Goal: Transaction & Acquisition: Book appointment/travel/reservation

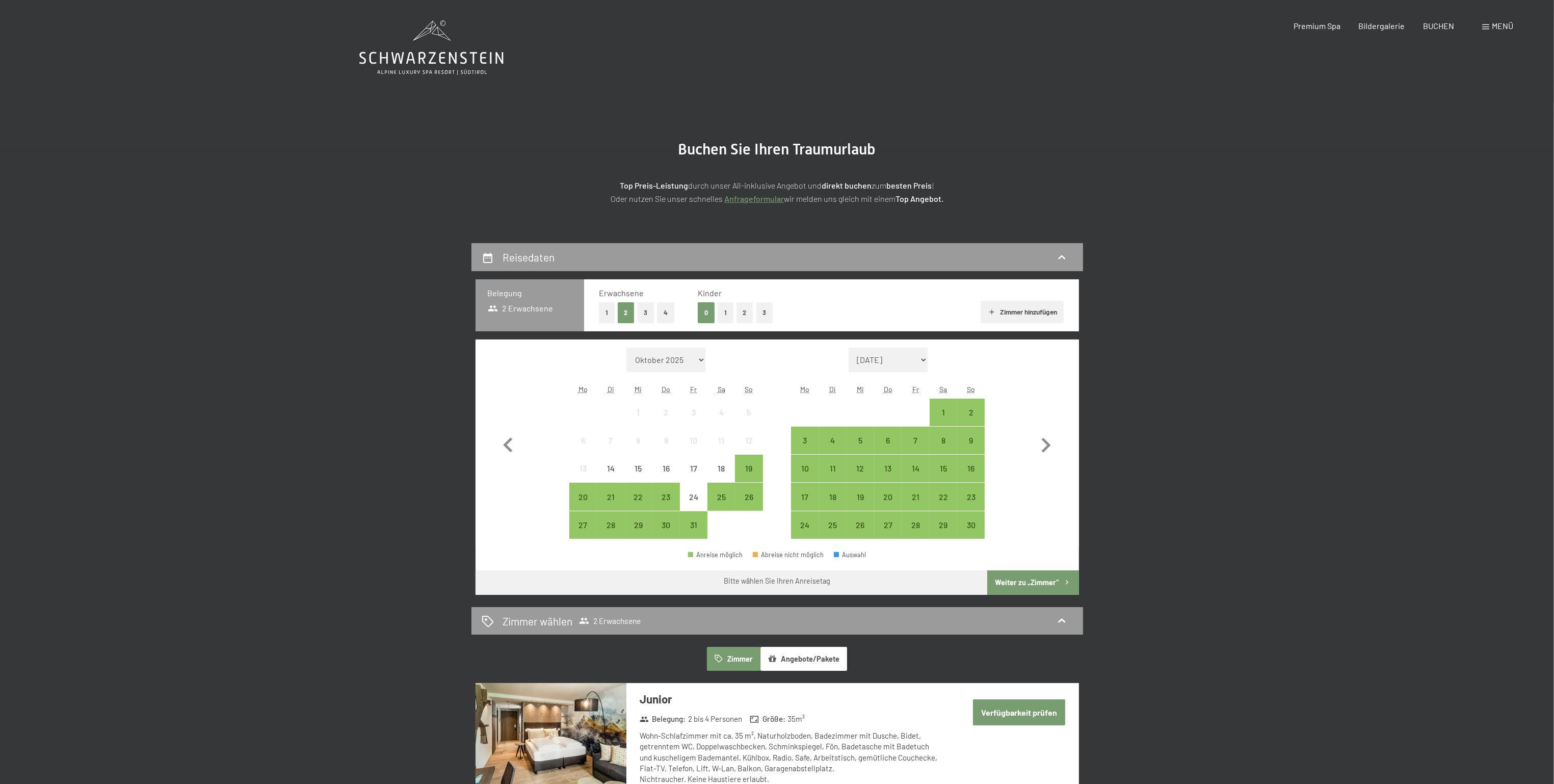
click at [724, 312] on button "1" at bounding box center [725, 312] width 15 height 21
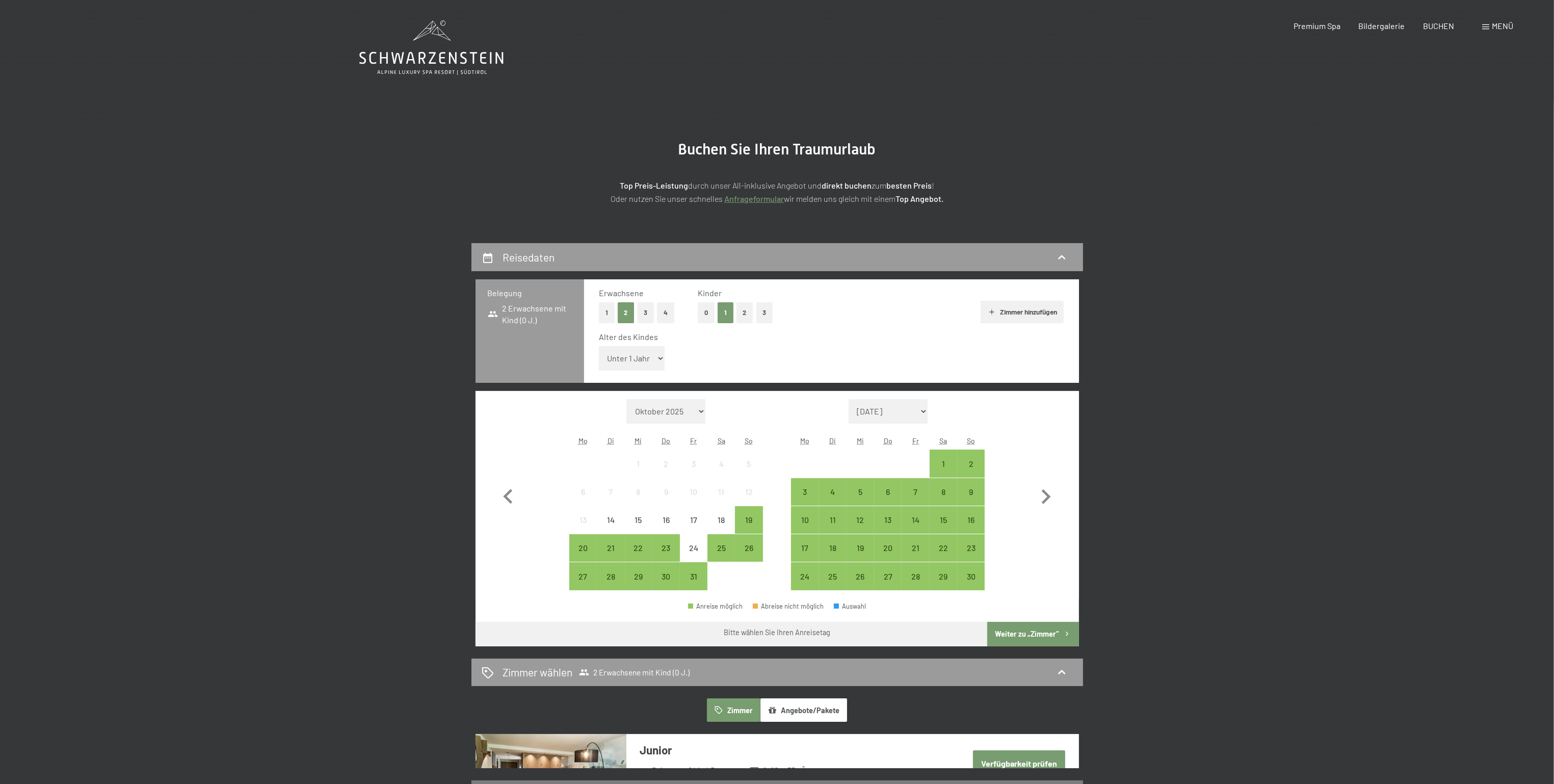
click at [610, 357] on select "Unter 1 Jahr 1 Jahr 2 Jahre 3 Jahre 4 Jahre 5 Jahre 6 Jahre 7 Jahre 8 Jahre 9 J…" at bounding box center [632, 358] width 66 height 25
select select "15"
click at [599, 346] on select "Unter 1 Jahr 1 Jahr 2 Jahre 3 Jahre 4 Jahre 5 Jahre 6 Jahre 7 Jahre 8 Jahre 9 J…" at bounding box center [632, 358] width 66 height 25
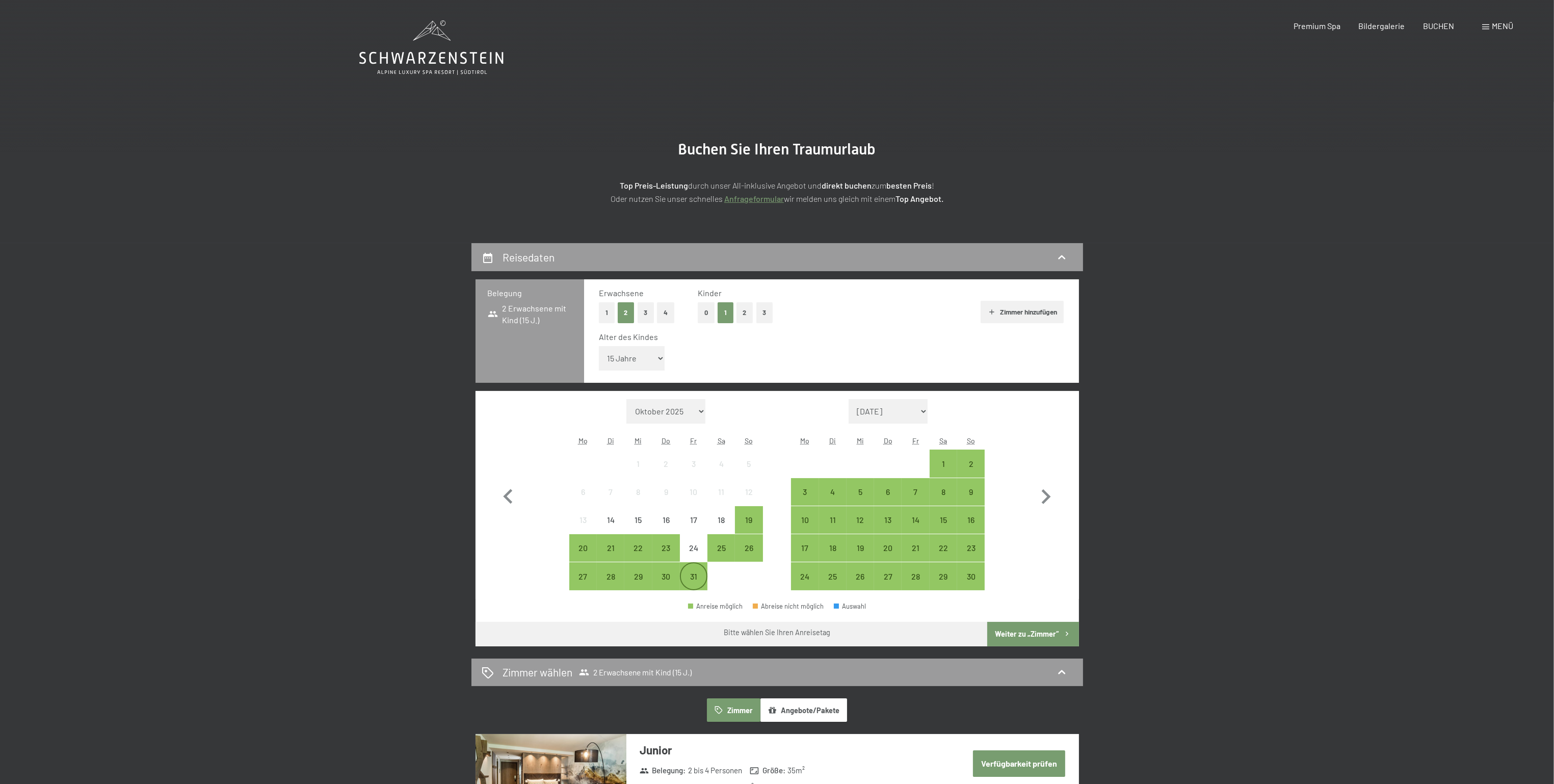
click at [704, 571] on div "31" at bounding box center [694, 575] width 26 height 25
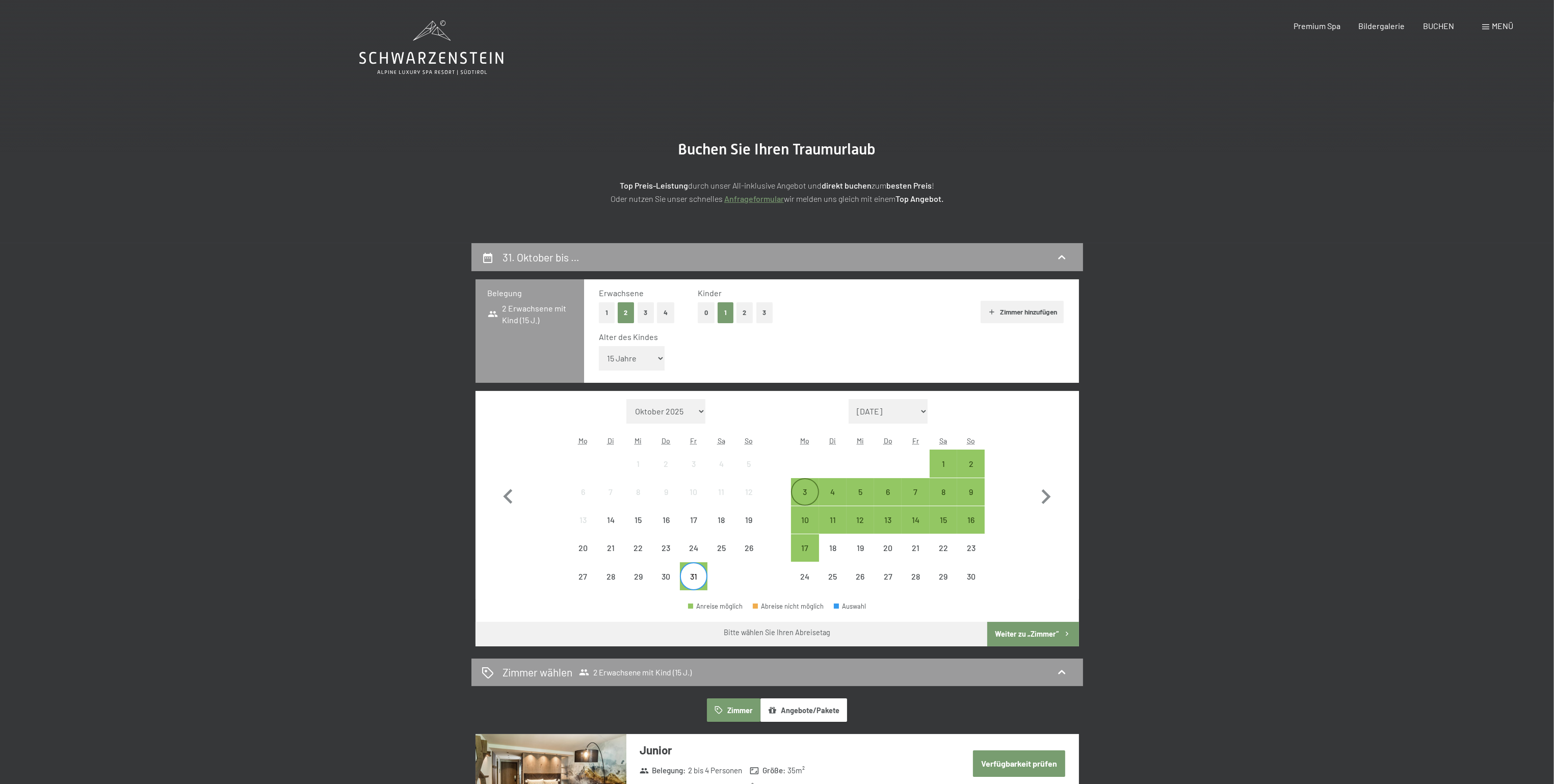
click at [809, 491] on div "3" at bounding box center [805, 501] width 26 height 25
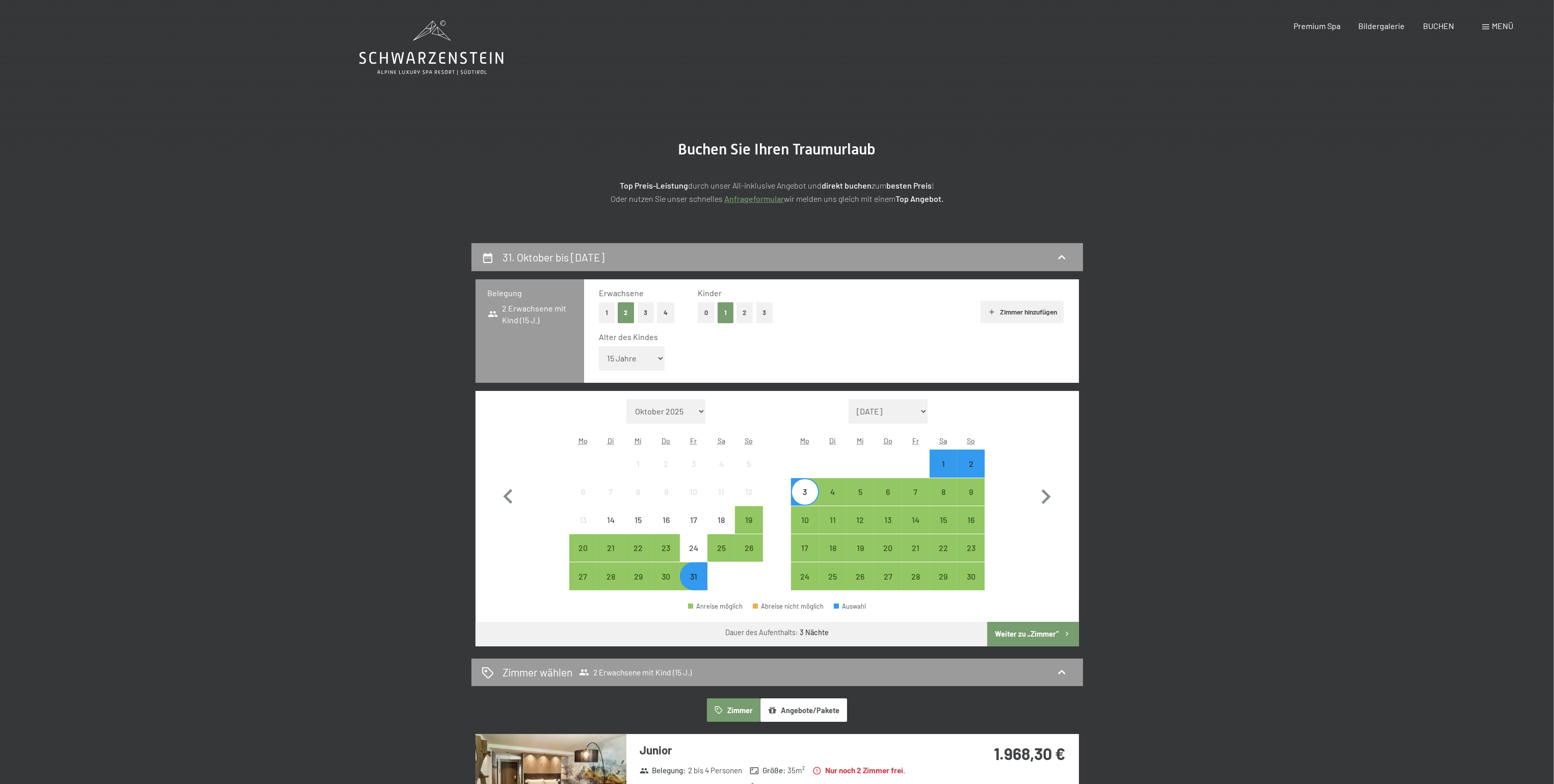
click at [1014, 630] on button "Weiter zu „Zimmer“" at bounding box center [1033, 634] width 91 height 25
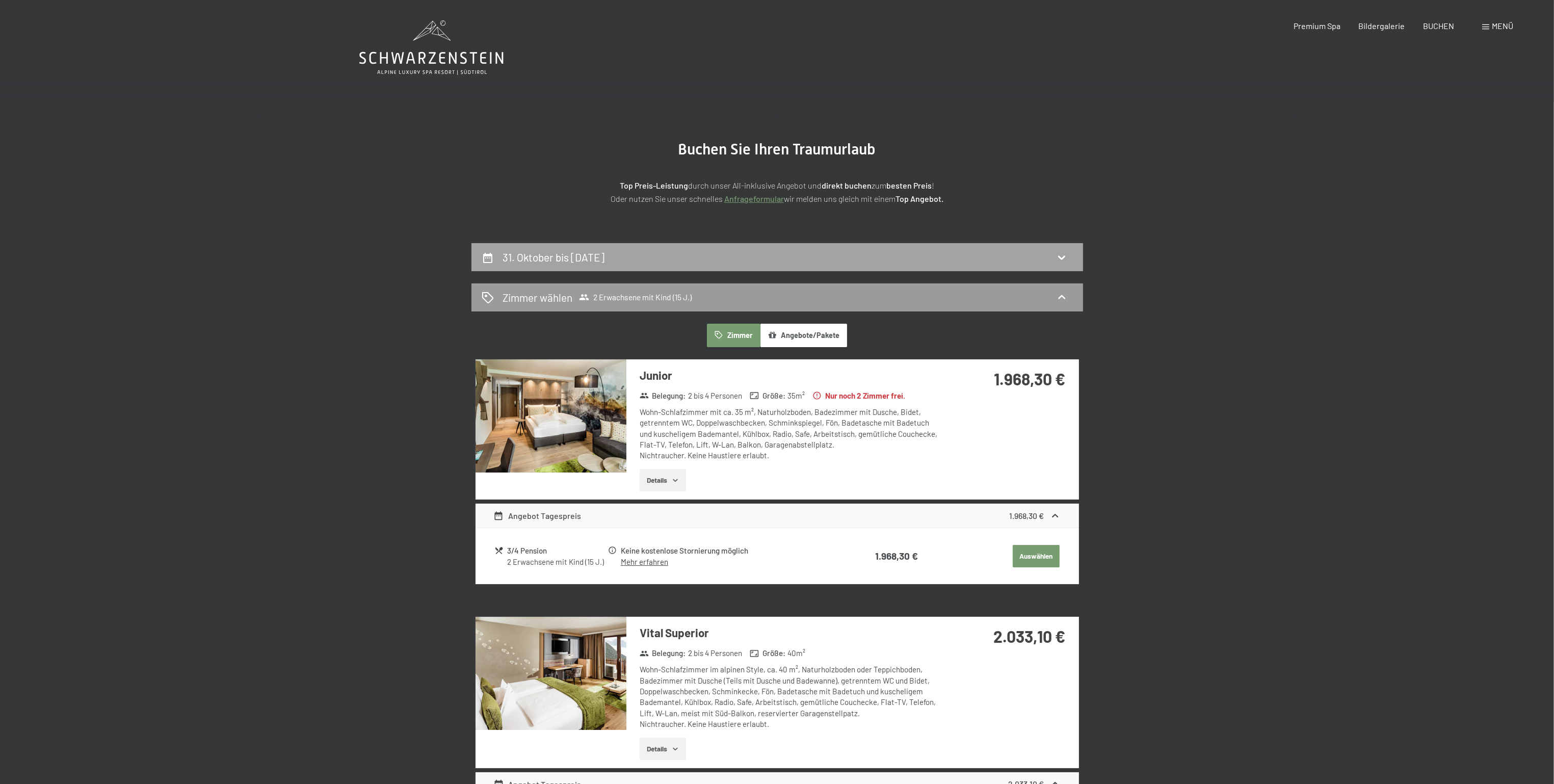
click at [679, 258] on div "31. Oktober bis 3. November 2025" at bounding box center [777, 257] width 591 height 15
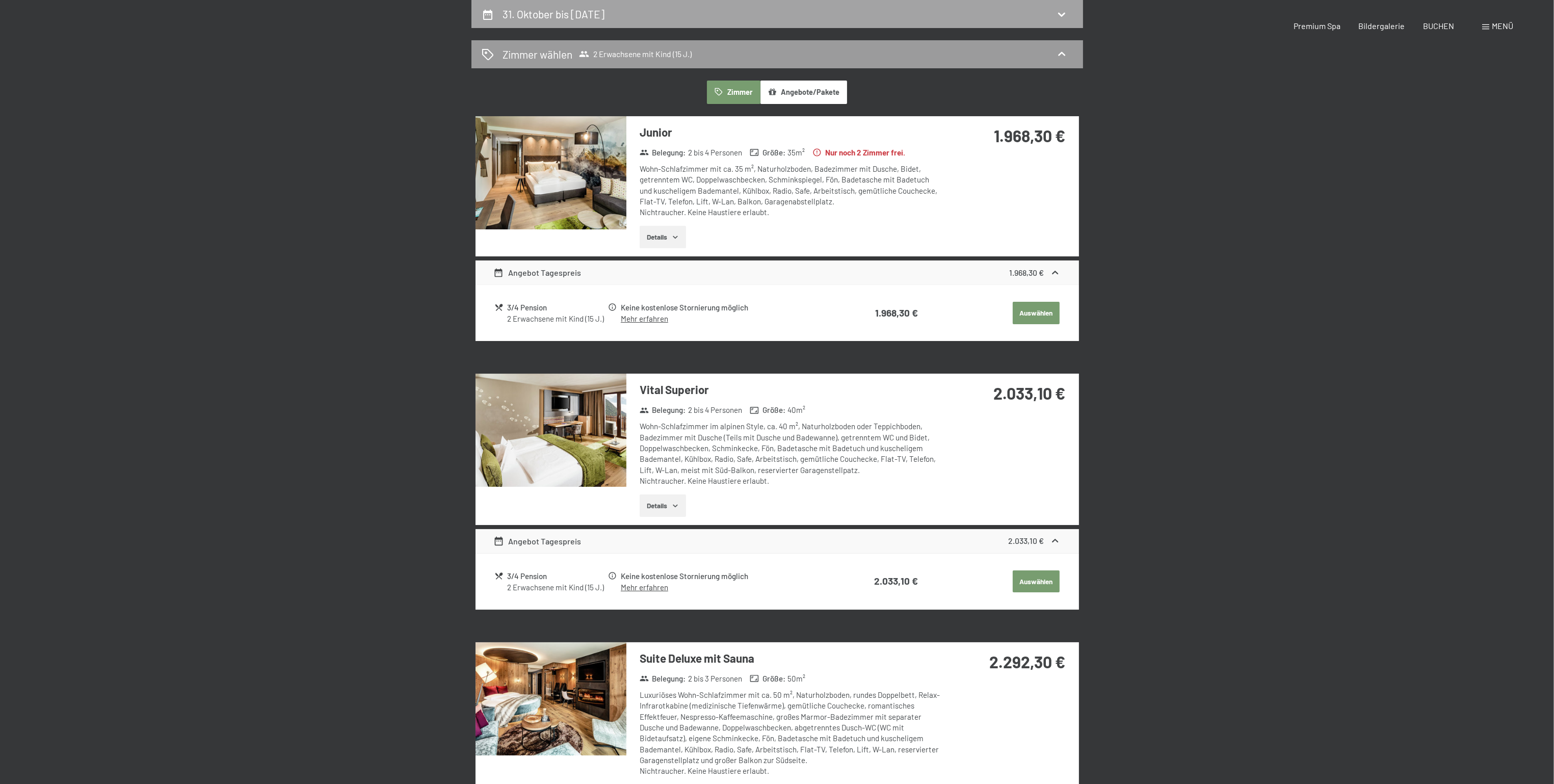
select select "15"
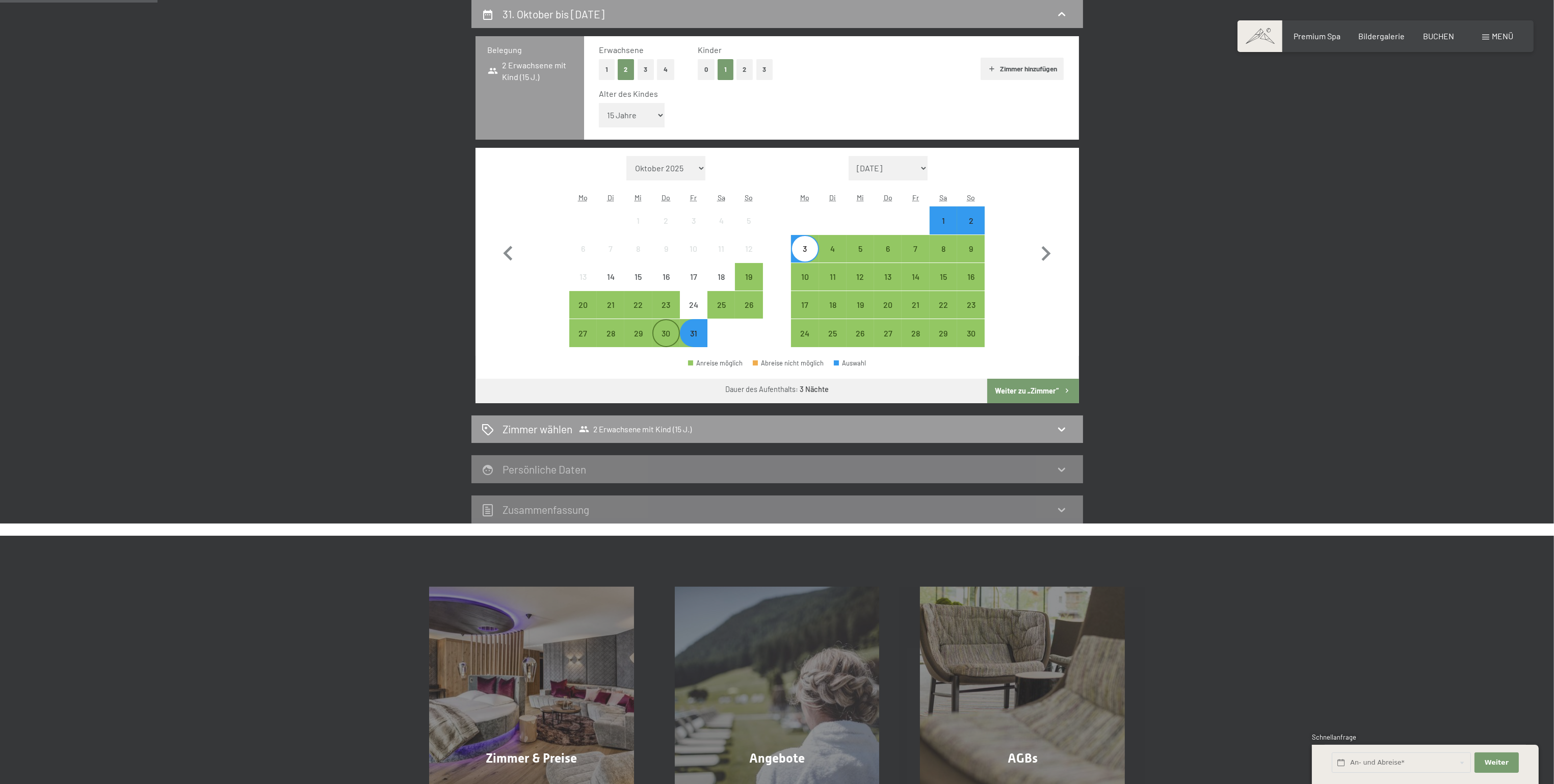
click at [670, 337] on div "30" at bounding box center [666, 342] width 26 height 25
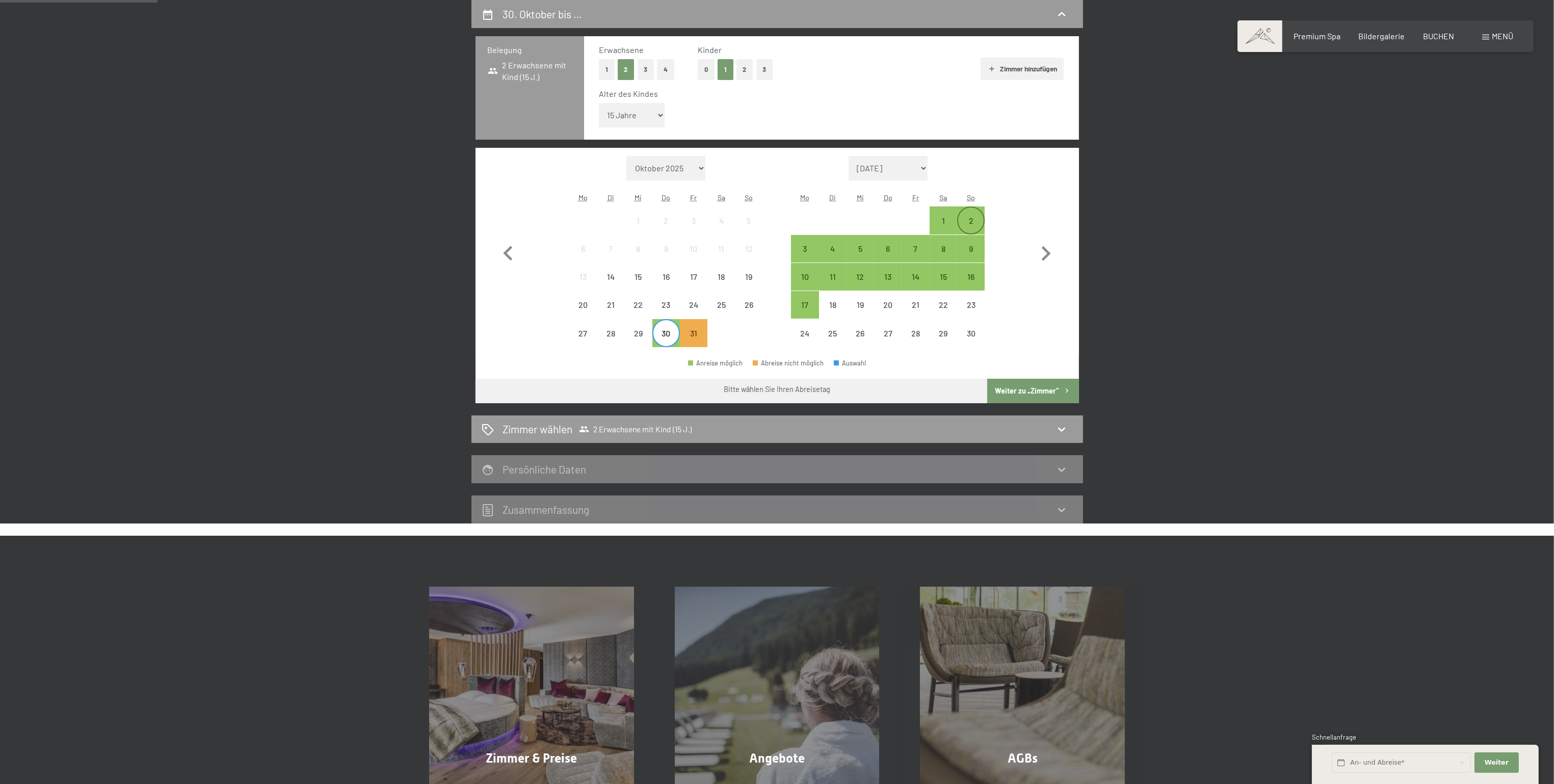
click at [976, 215] on div "2" at bounding box center [971, 220] width 26 height 25
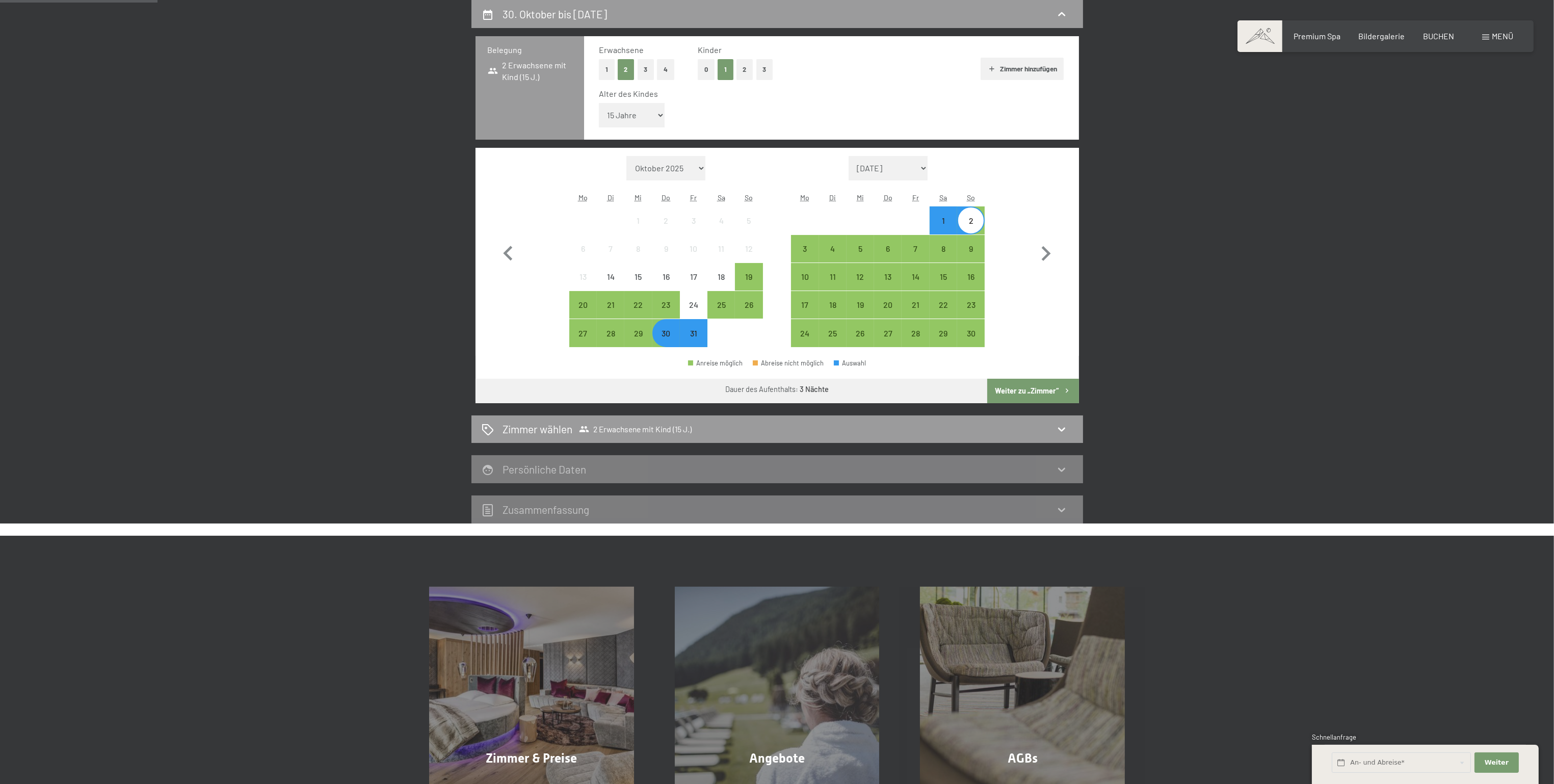
click at [1042, 388] on button "Weiter zu „Zimmer“" at bounding box center [1033, 391] width 91 height 25
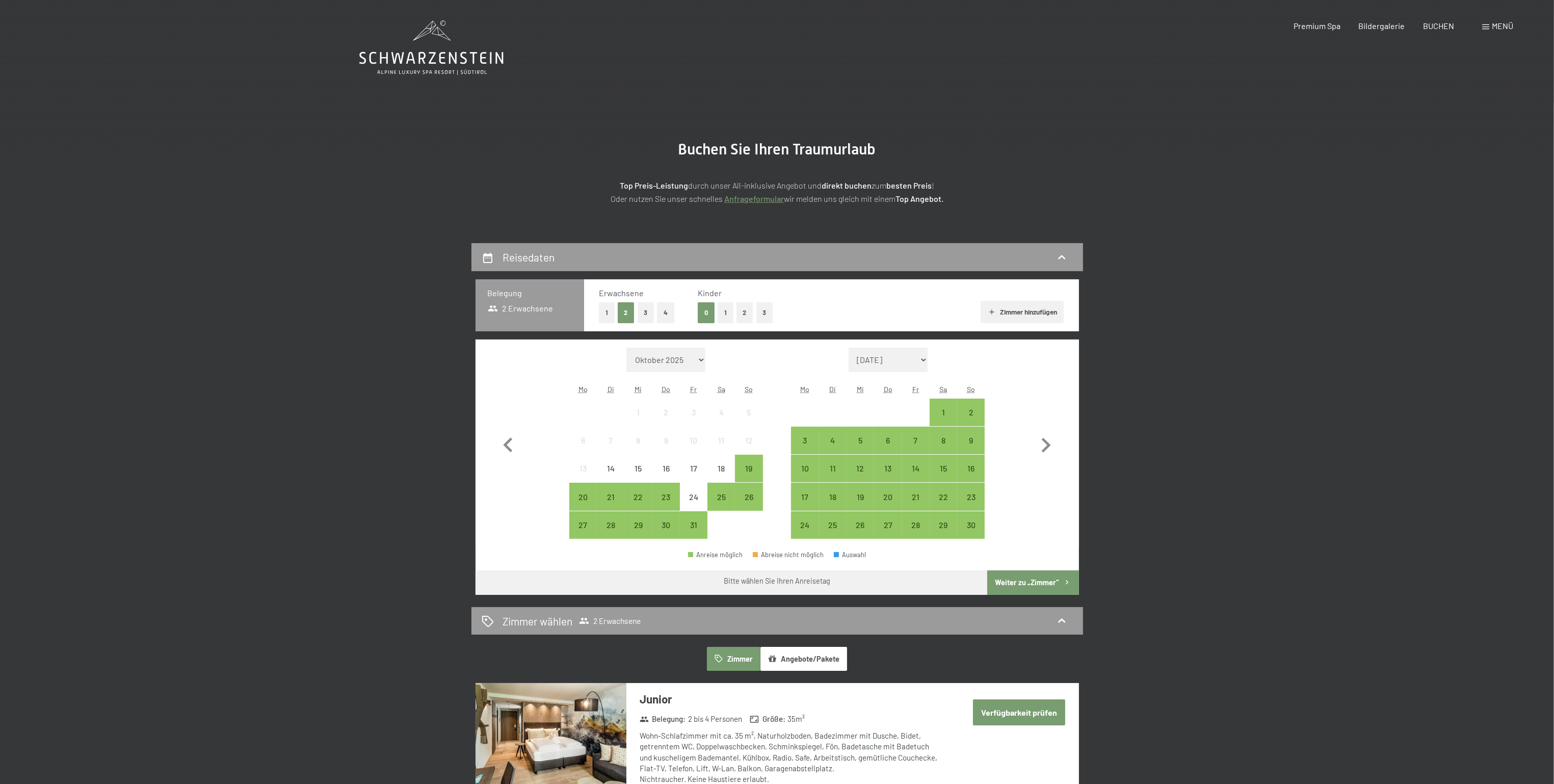
click at [723, 310] on button "1" at bounding box center [725, 312] width 15 height 21
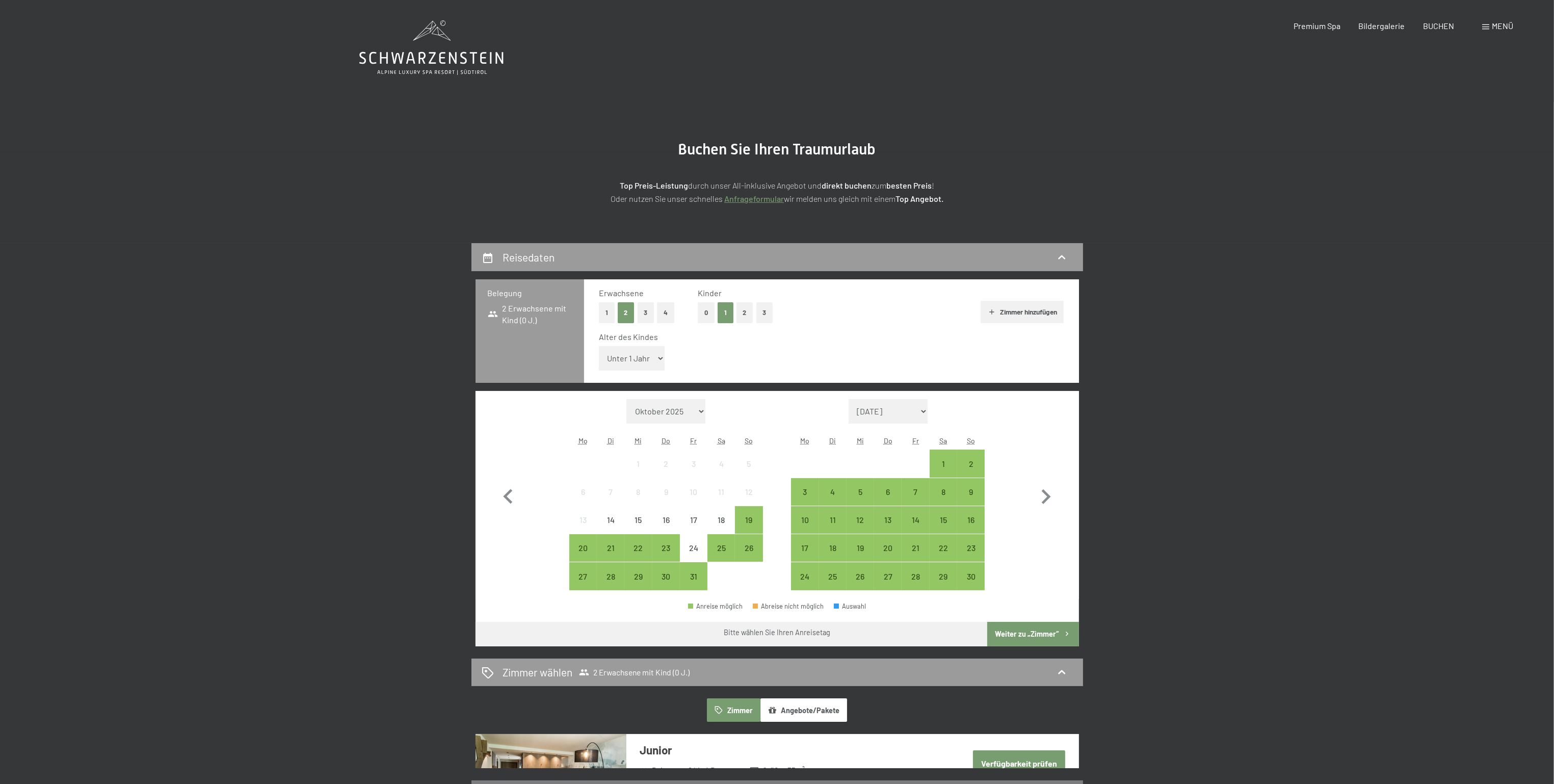
click at [630, 360] on select "Unter 1 Jahr 1 Jahr 2 Jahre 3 Jahre 4 Jahre 5 Jahre 6 Jahre 7 Jahre 8 Jahre 9 J…" at bounding box center [632, 358] width 66 height 25
select select "15"
click at [599, 346] on select "Unter 1 Jahr 1 Jahr 2 Jahre 3 Jahre 4 Jahre 5 Jahre 6 Jahre 7 Jahre 8 Jahre 9 J…" at bounding box center [632, 358] width 66 height 25
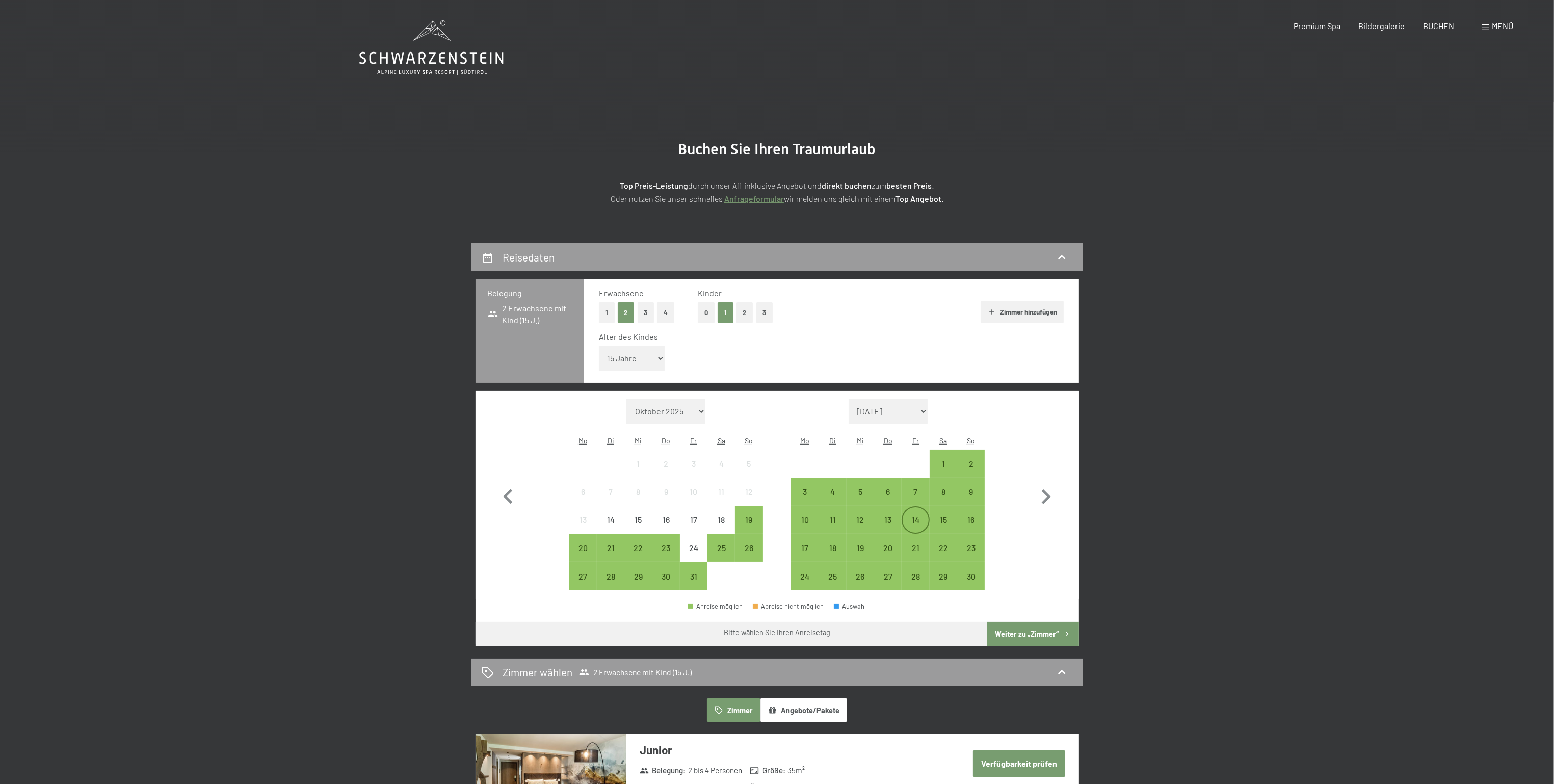
click at [914, 518] on div "14" at bounding box center [915, 528] width 26 height 25
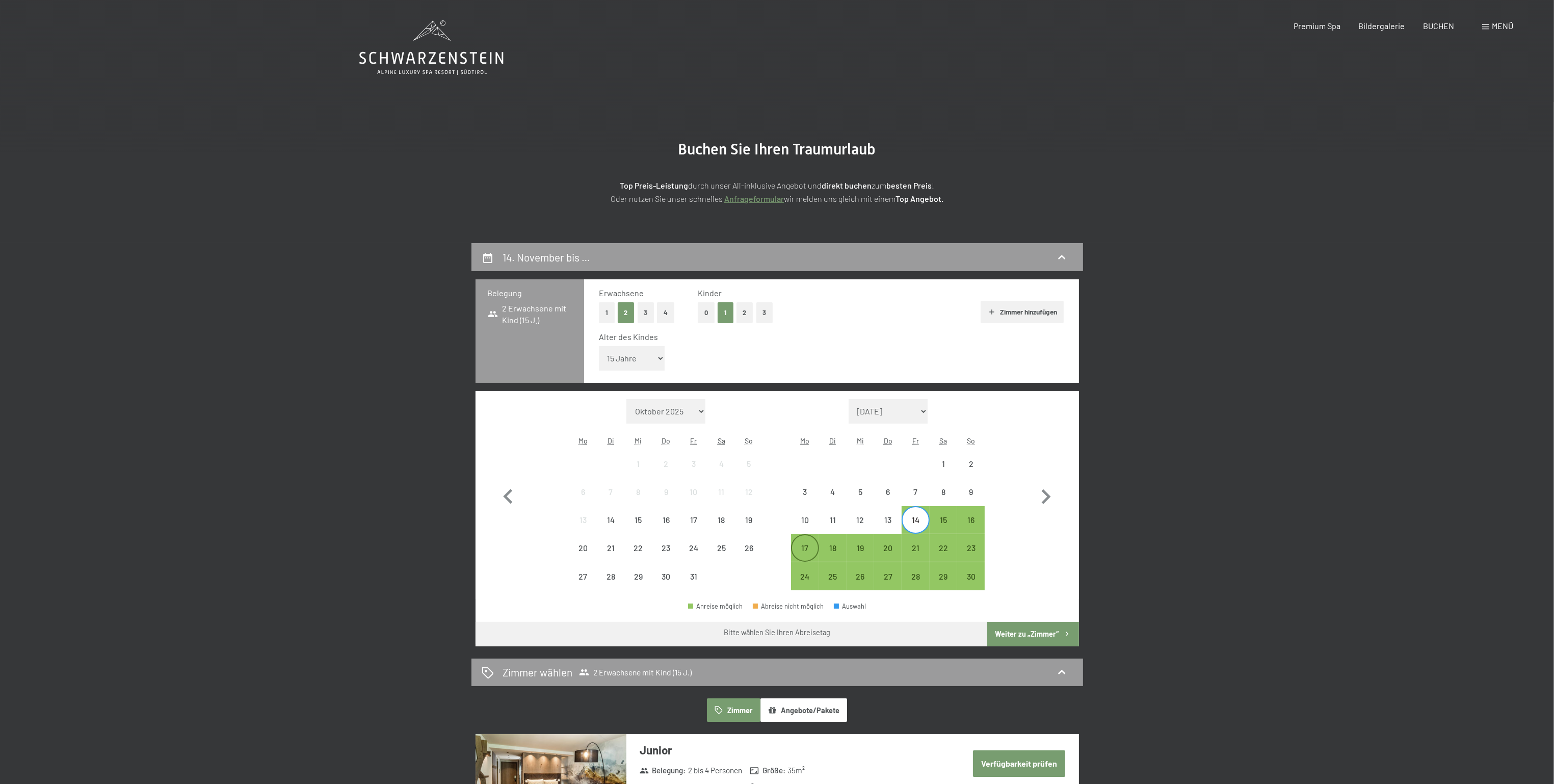
click at [801, 544] on div "17" at bounding box center [805, 556] width 26 height 25
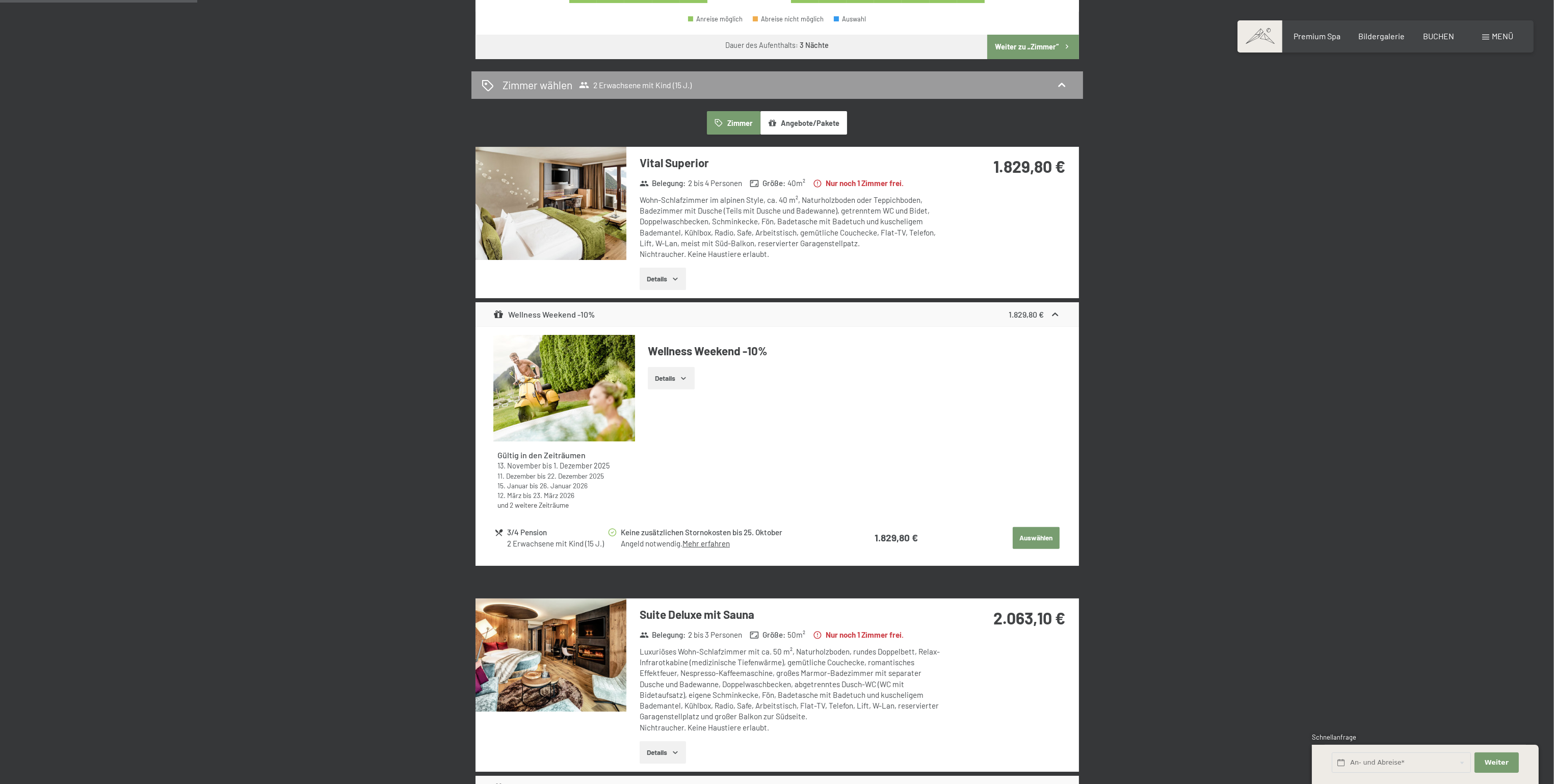
scroll to position [612, 0]
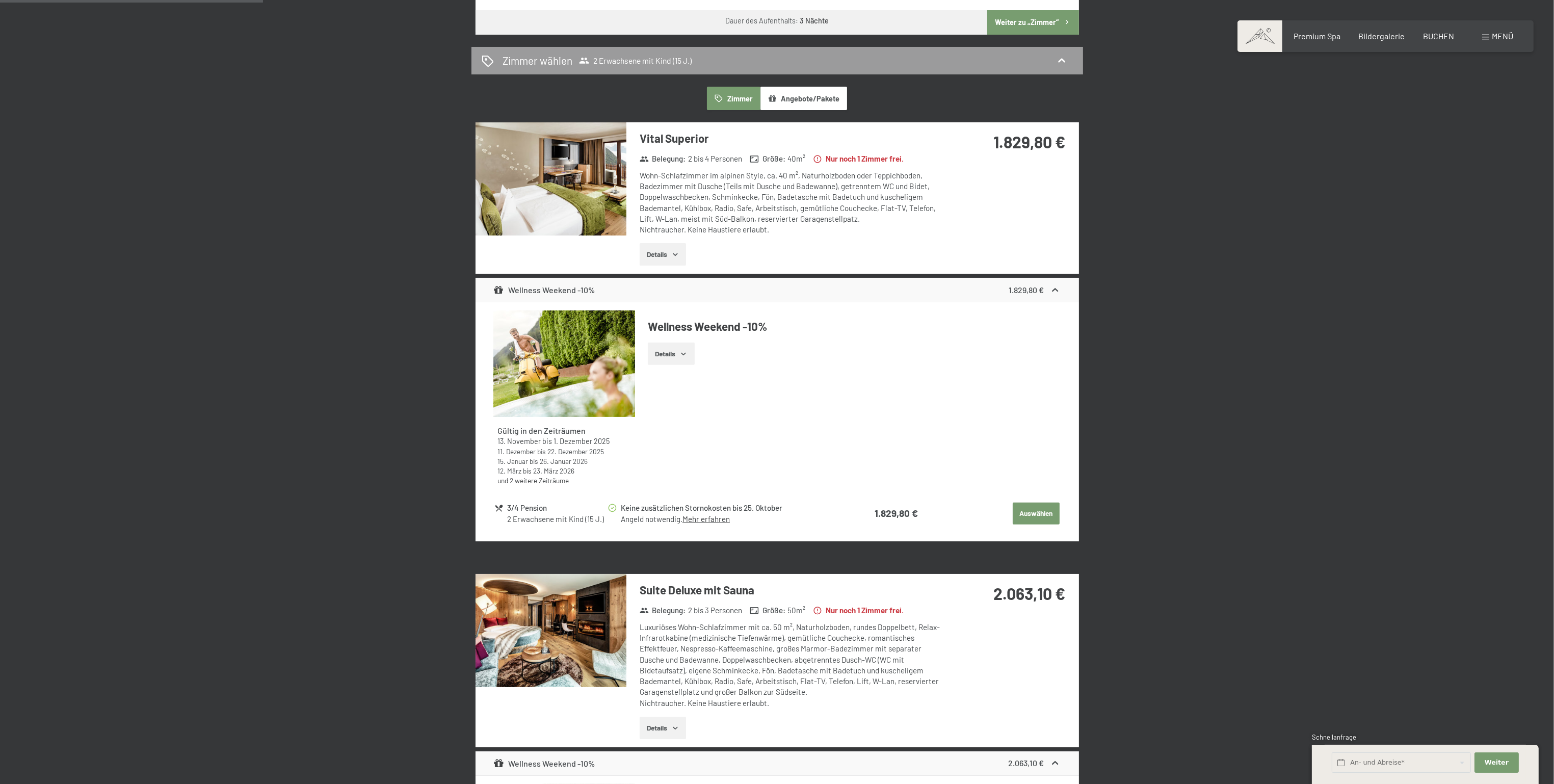
click at [665, 352] on button "Details" at bounding box center [670, 353] width 46 height 23
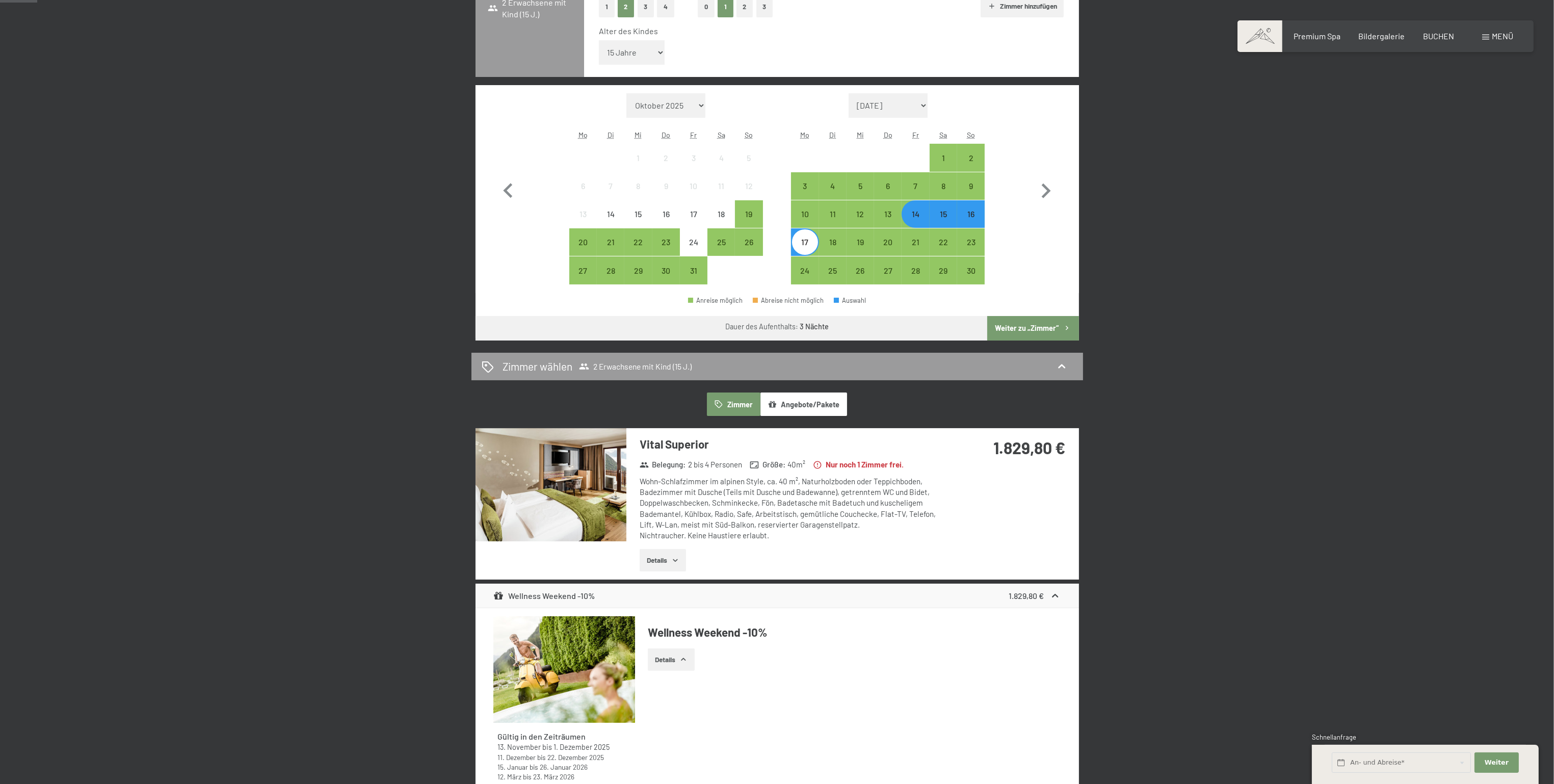
scroll to position [0, 0]
